Goal: Task Accomplishment & Management: Complete application form

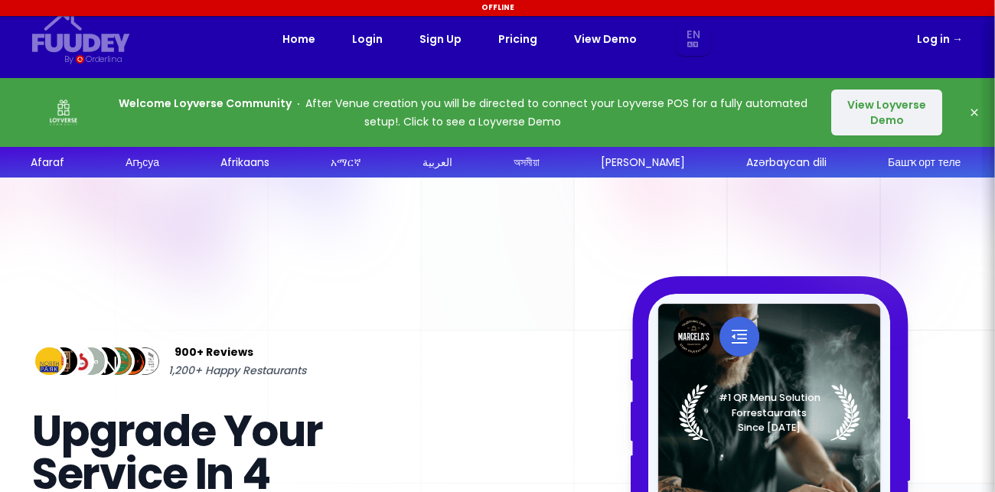
select select "en"
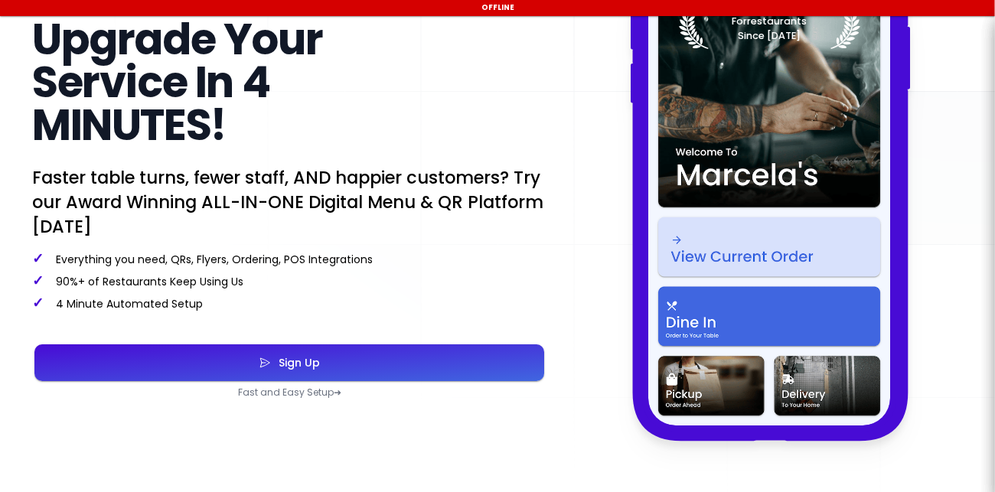
click at [410, 359] on button "Sign Up" at bounding box center [289, 362] width 510 height 37
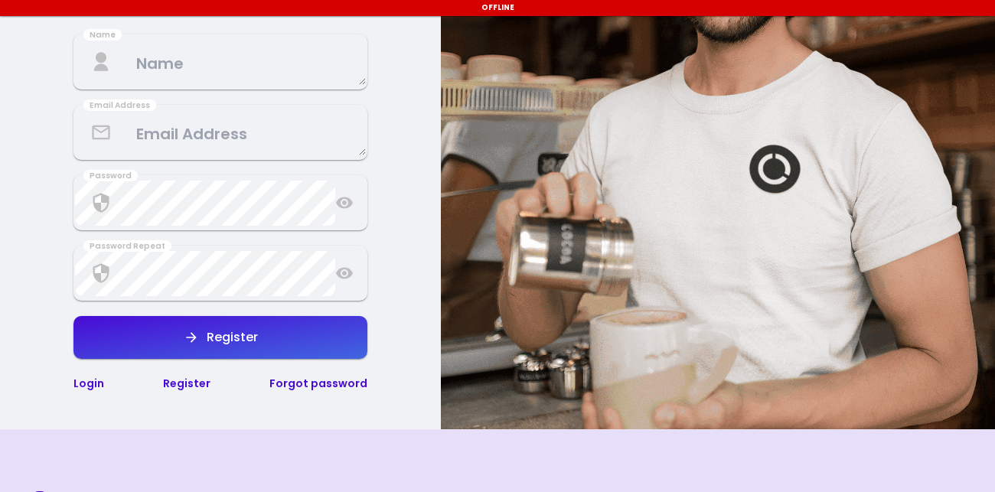
select select "en"
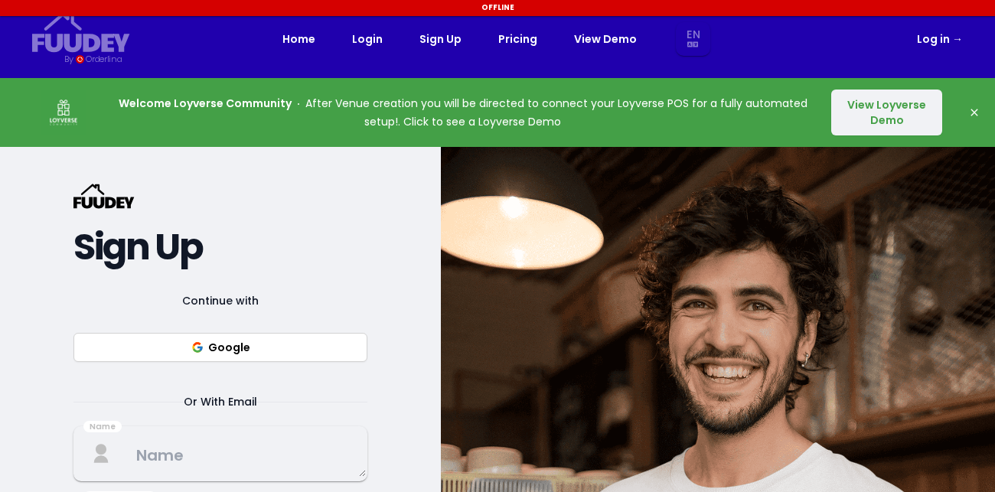
select select "en"
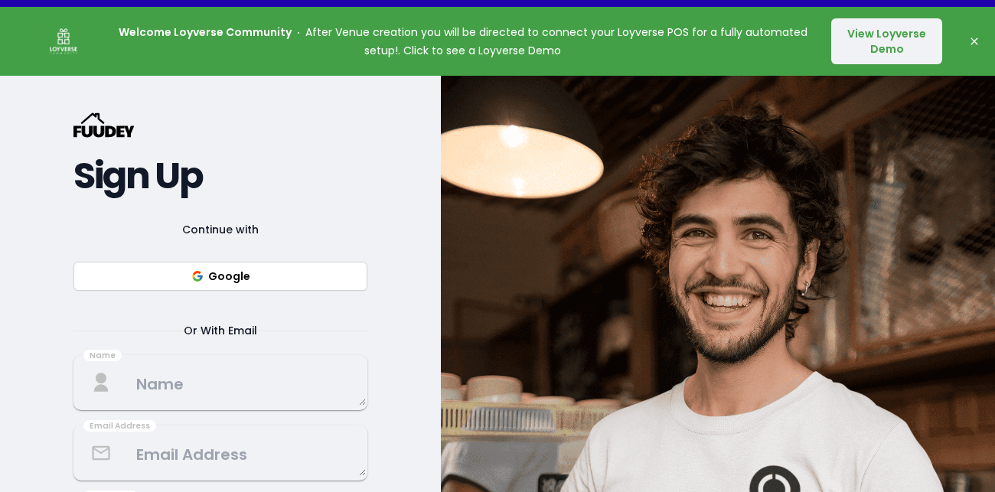
select select "en"
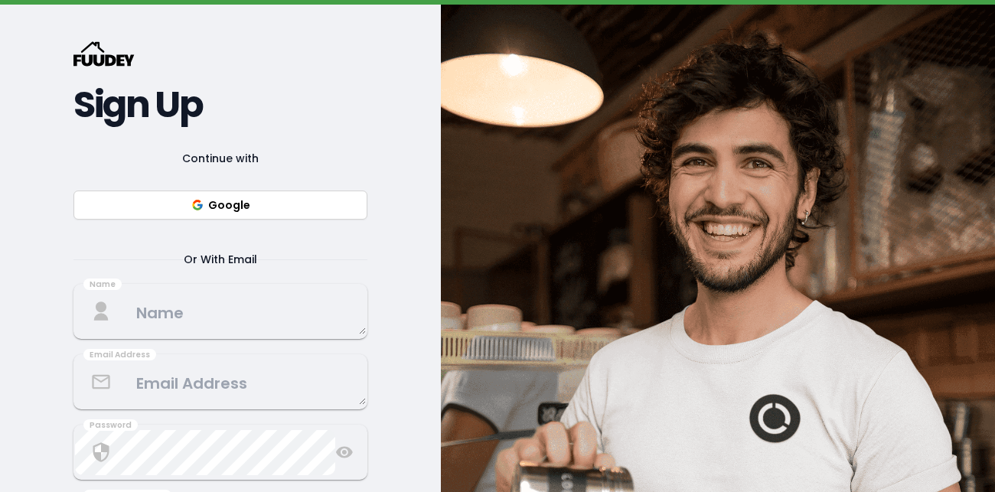
scroll to position [143, 0]
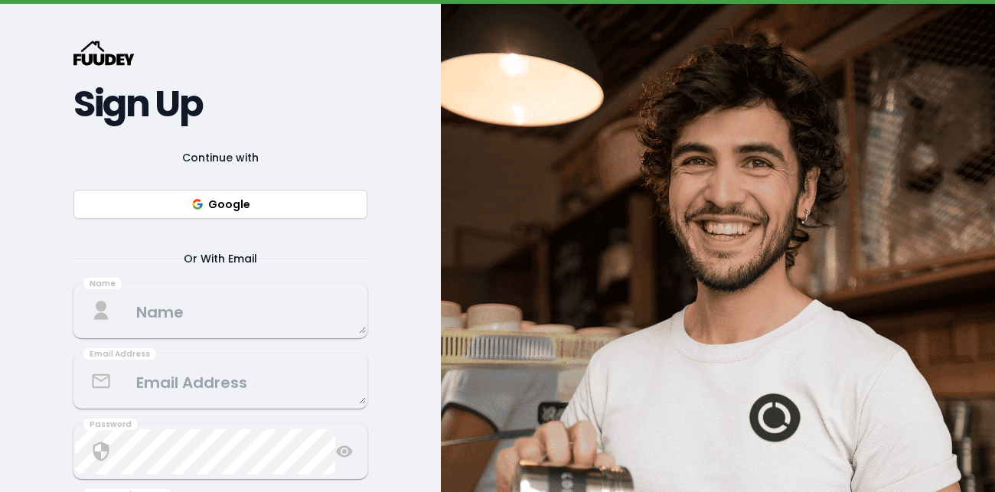
select select "en"
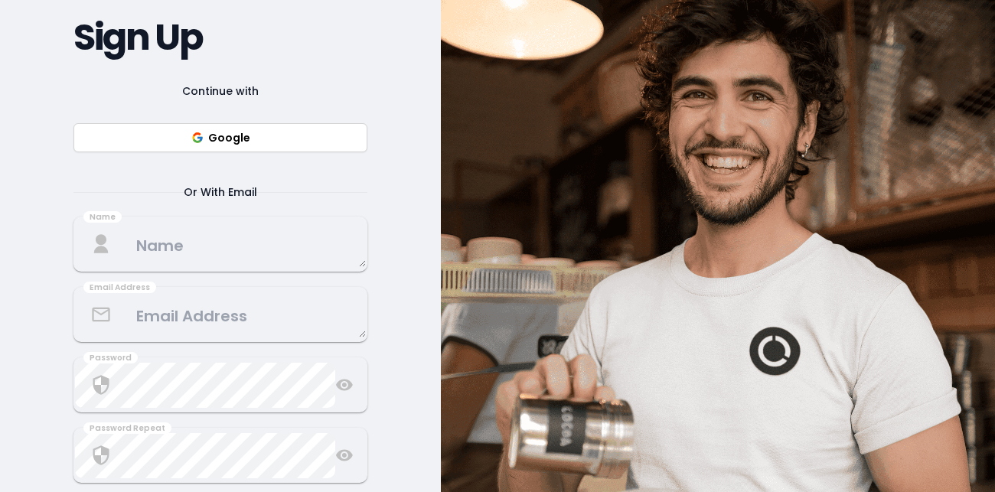
scroll to position [210, 0]
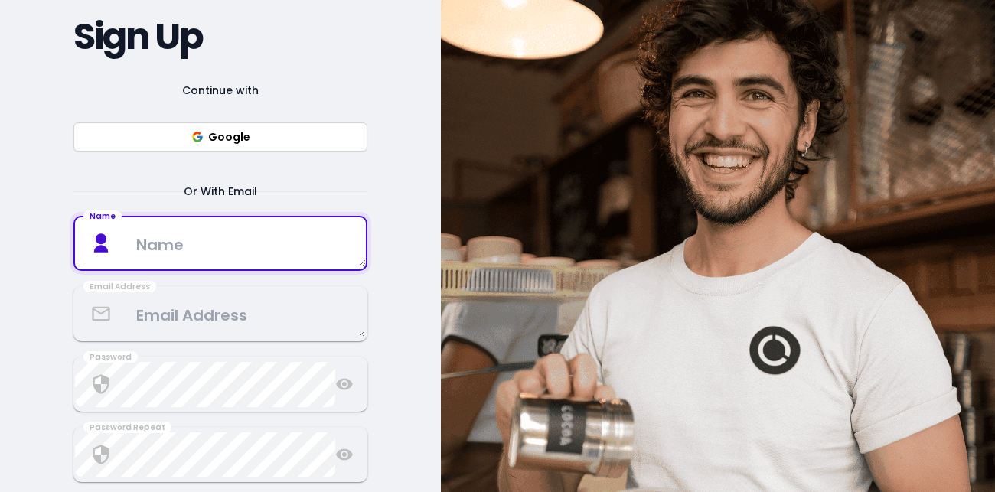
click at [279, 249] on textarea at bounding box center [220, 243] width 291 height 45
type textarea "[PERSON_NAME]"
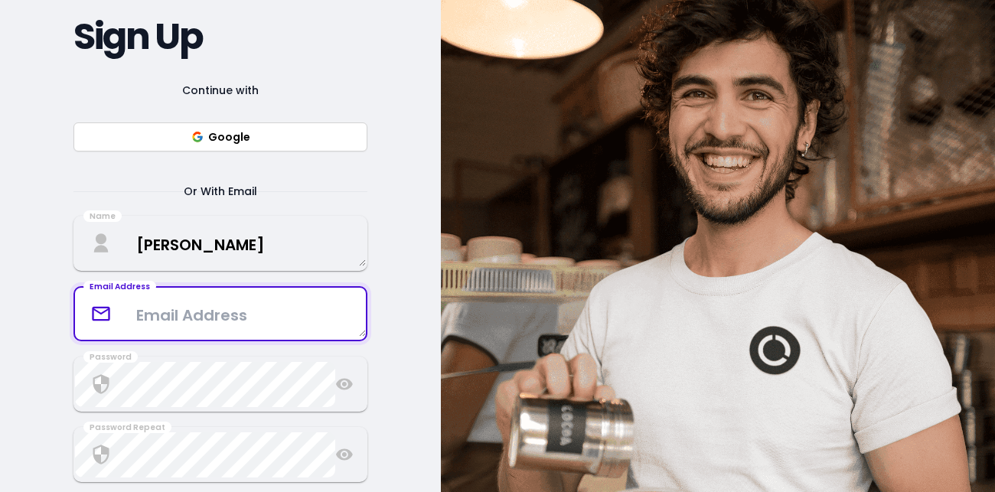
click at [239, 308] on textarea at bounding box center [220, 314] width 291 height 45
type textarea "[EMAIL_ADDRESS][DOMAIN_NAME]"
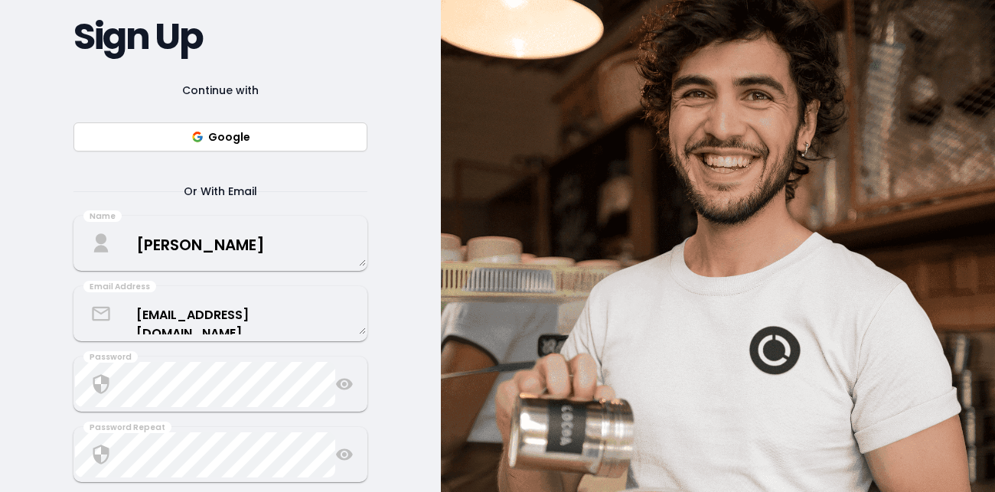
click at [375, 266] on div "{/* Added fill="currentColor" here */} {/* This rectangle defines the backgroun…" at bounding box center [220, 273] width 441 height 674
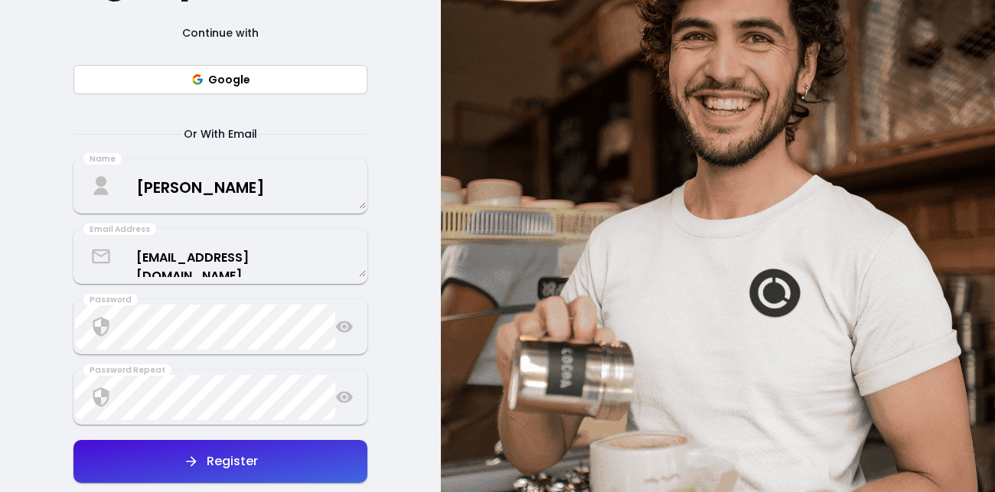
scroll to position [267, 0]
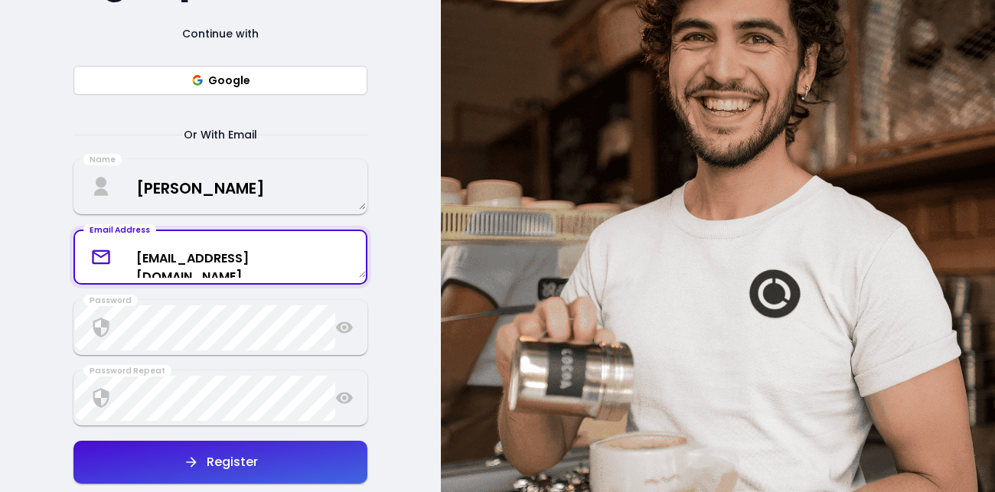
click at [331, 266] on textarea "[EMAIL_ADDRESS][DOMAIN_NAME]" at bounding box center [220, 257] width 291 height 41
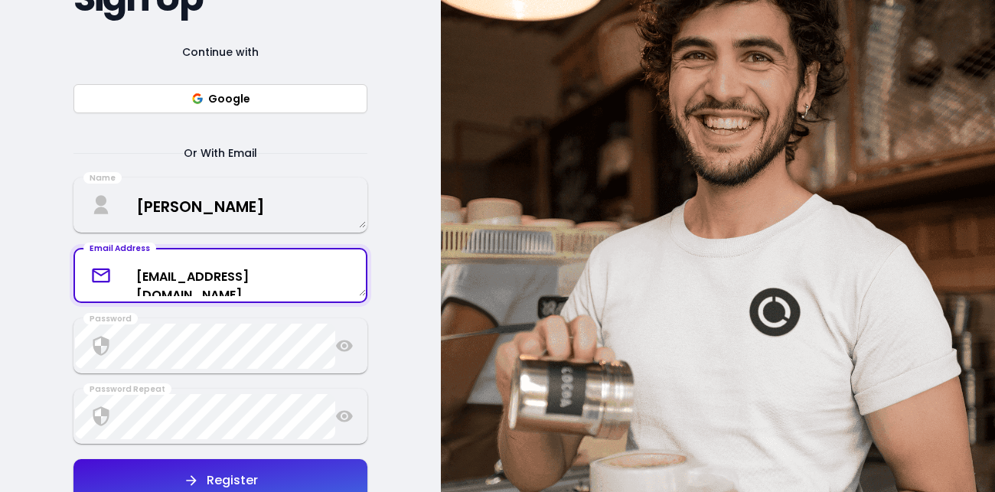
scroll to position [243, 0]
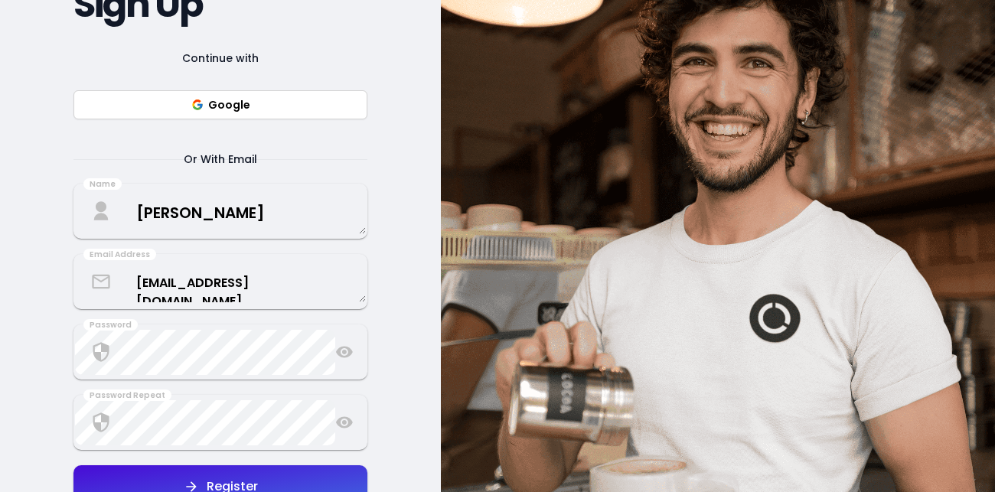
select select "en"
